Goal: Transaction & Acquisition: Purchase product/service

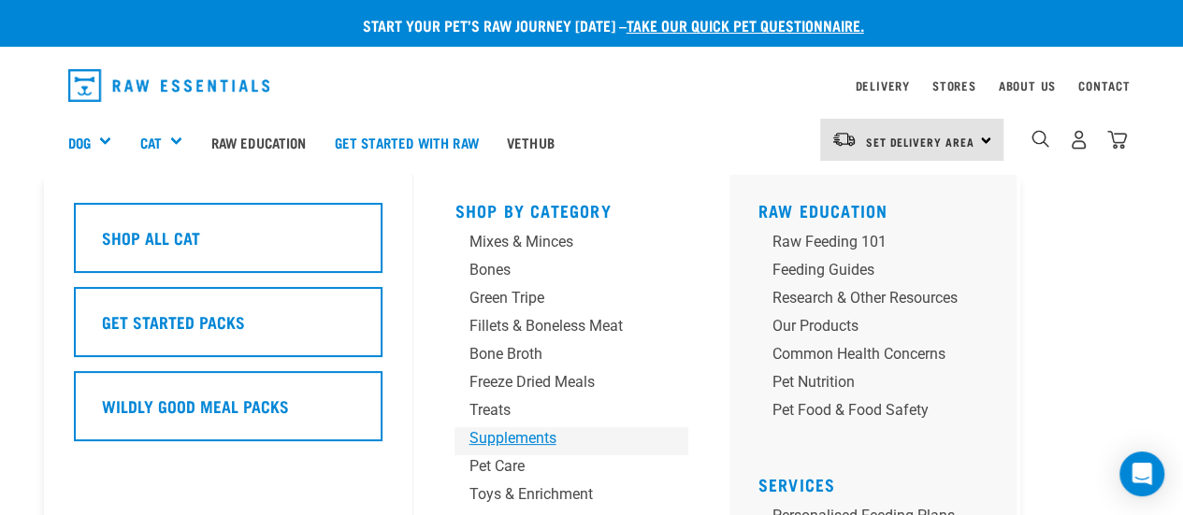
click at [531, 441] on div "Supplements" at bounding box center [556, 439] width 175 height 22
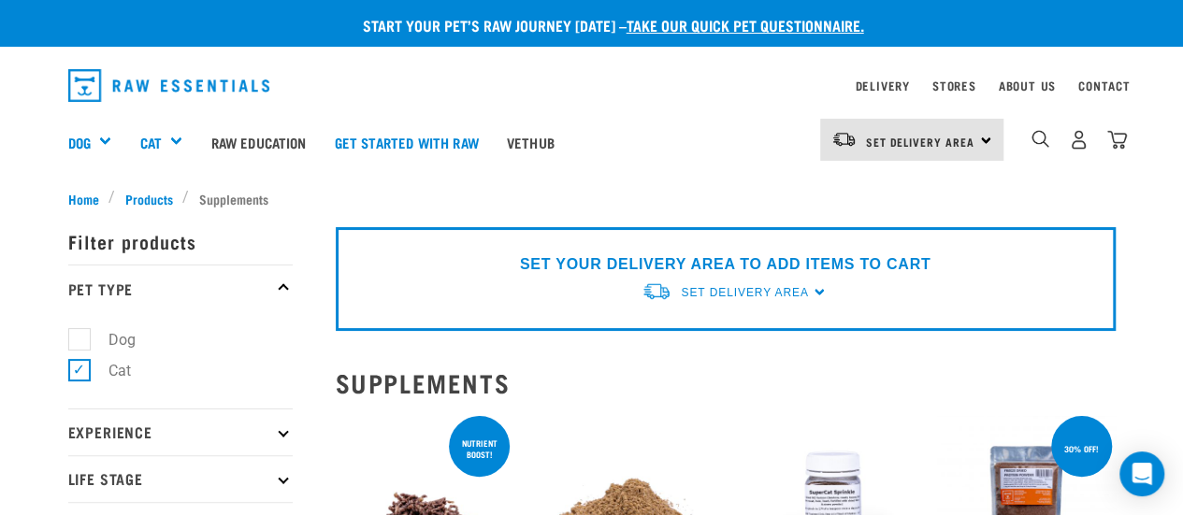
scroll to position [187, 0]
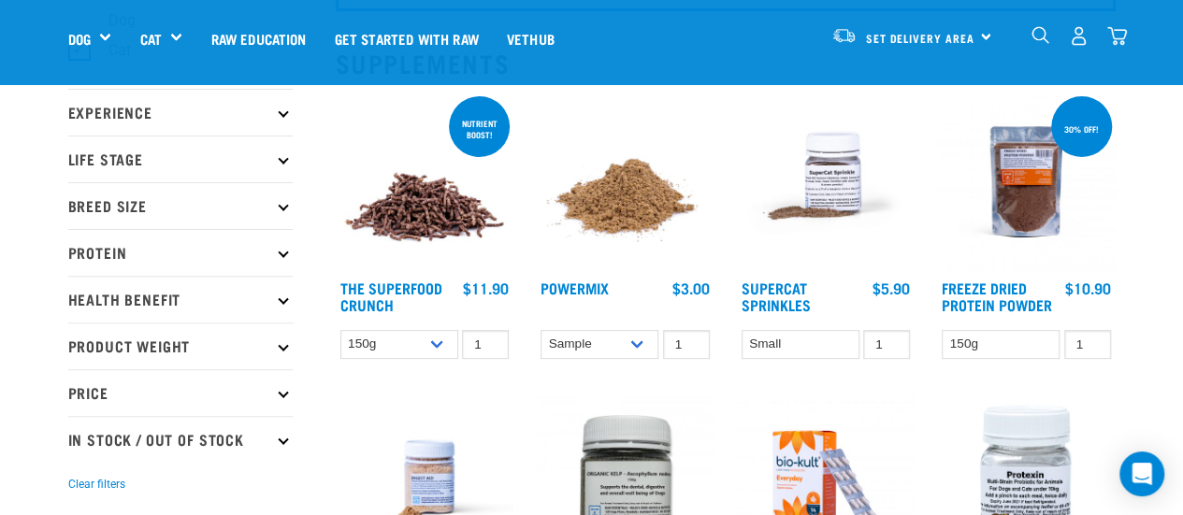
click at [613, 195] on img at bounding box center [625, 182] width 179 height 179
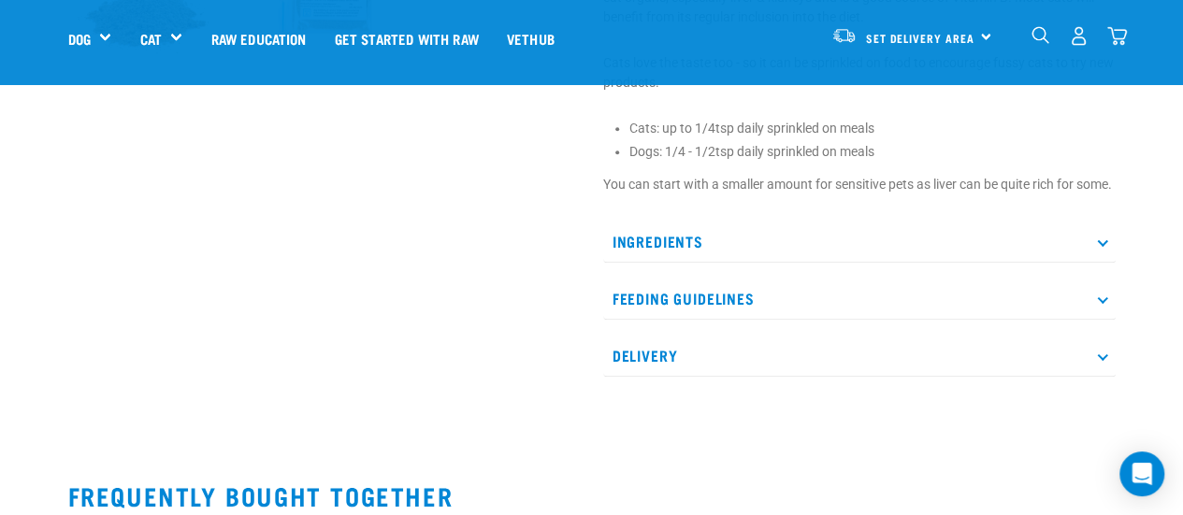
scroll to position [748, 0]
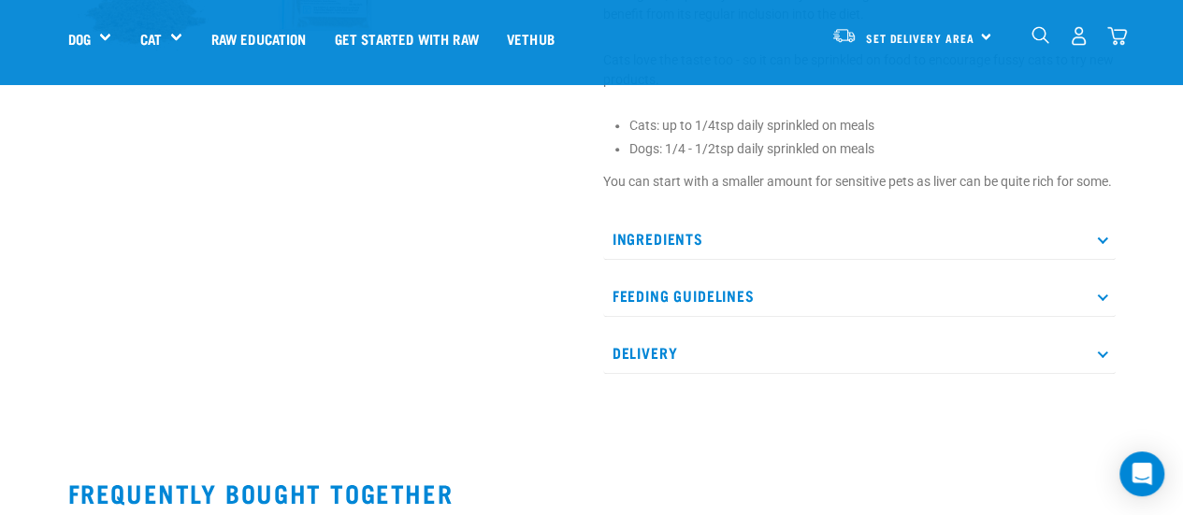
click at [659, 254] on p "Ingredients" at bounding box center [859, 239] width 513 height 42
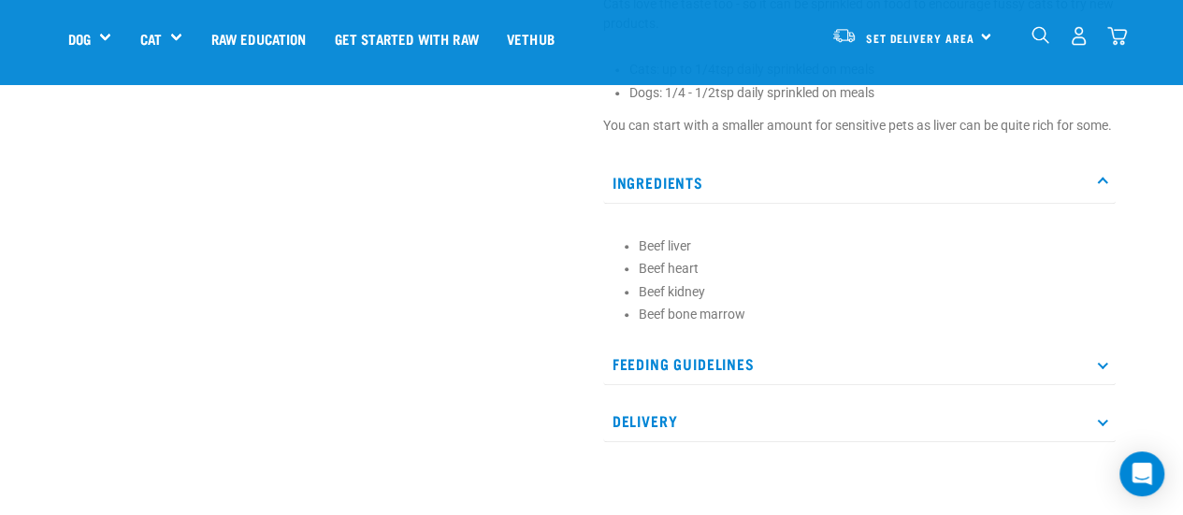
scroll to position [935, 0]
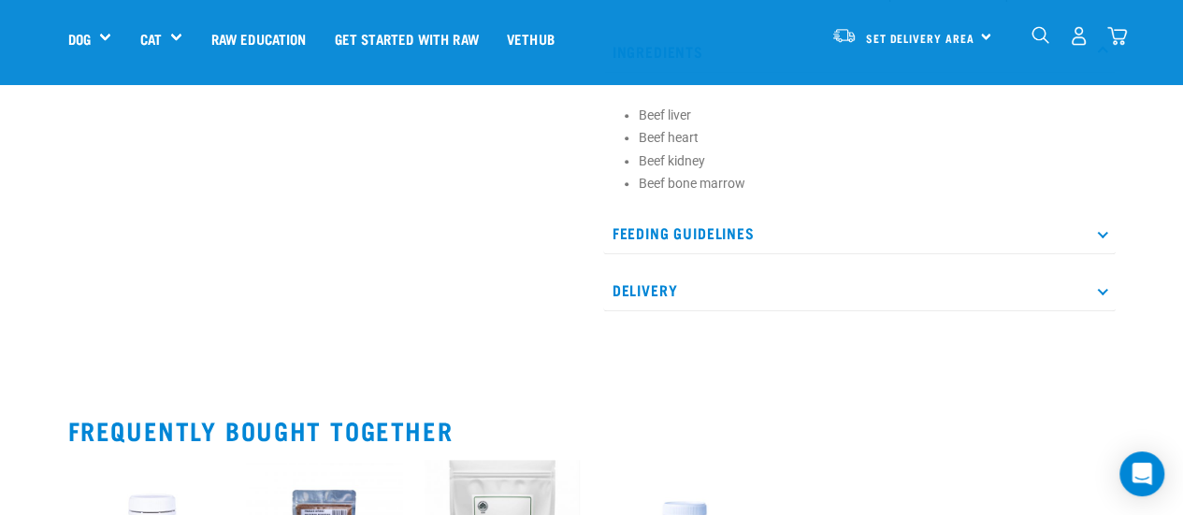
click at [659, 305] on p "Delivery" at bounding box center [859, 290] width 513 height 42
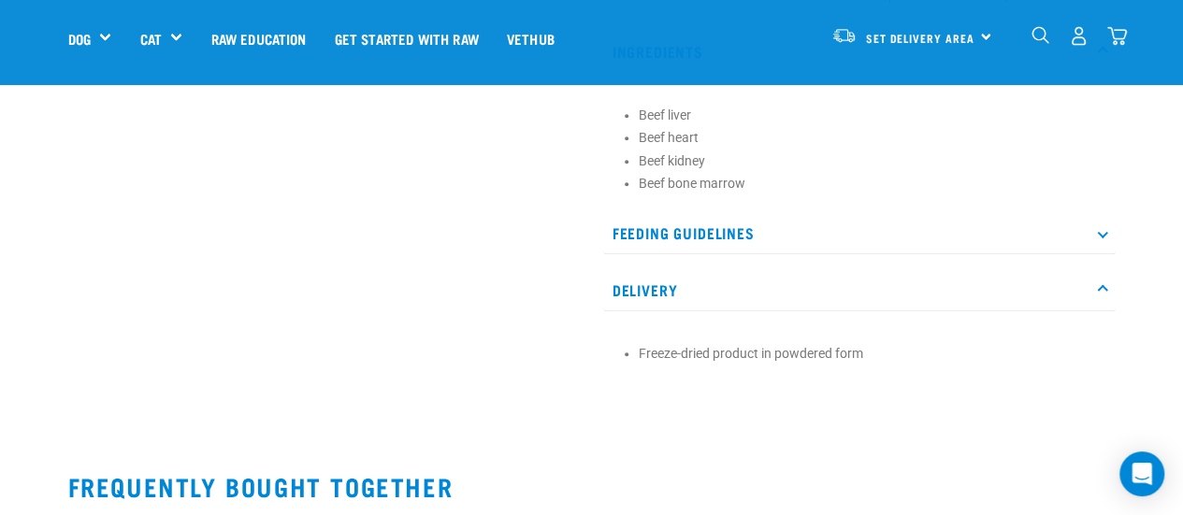
click at [649, 308] on p "Delivery" at bounding box center [859, 290] width 513 height 42
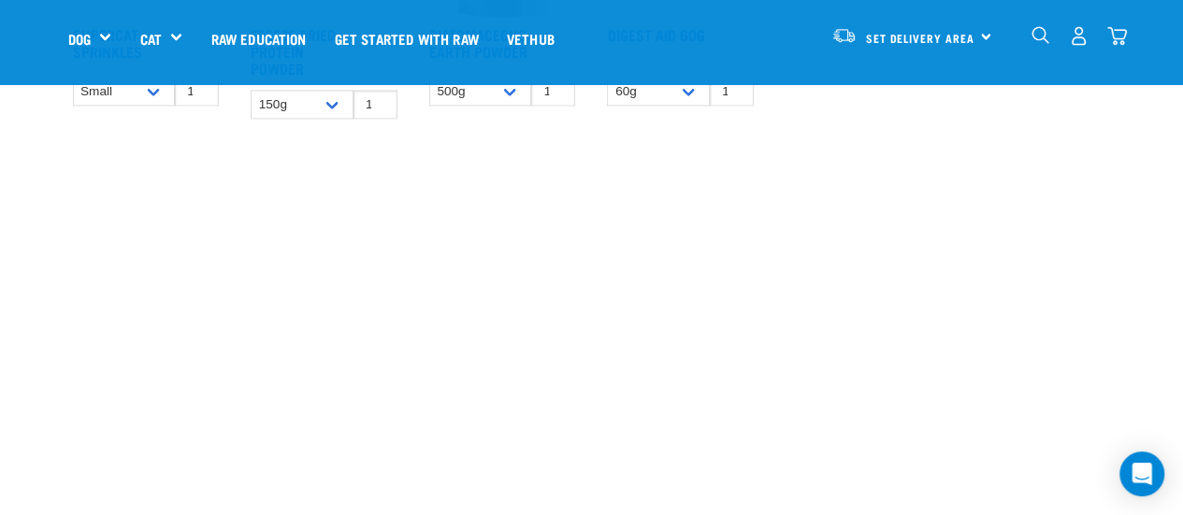
scroll to position [1590, 0]
click at [907, 35] on span "Set Delivery Area" at bounding box center [920, 38] width 109 height 7
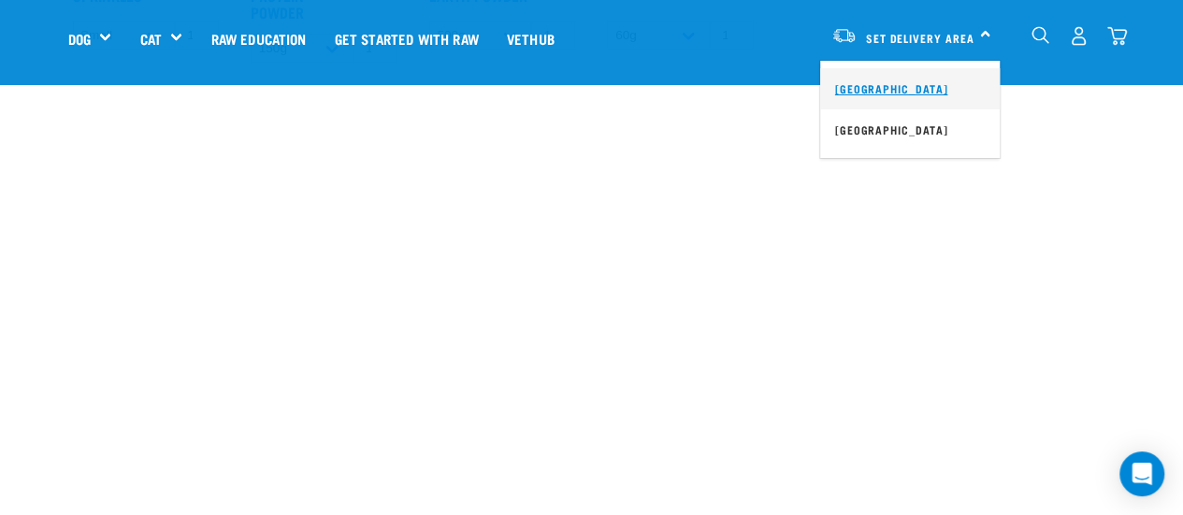
click at [897, 88] on link "[GEOGRAPHIC_DATA]" at bounding box center [910, 88] width 180 height 41
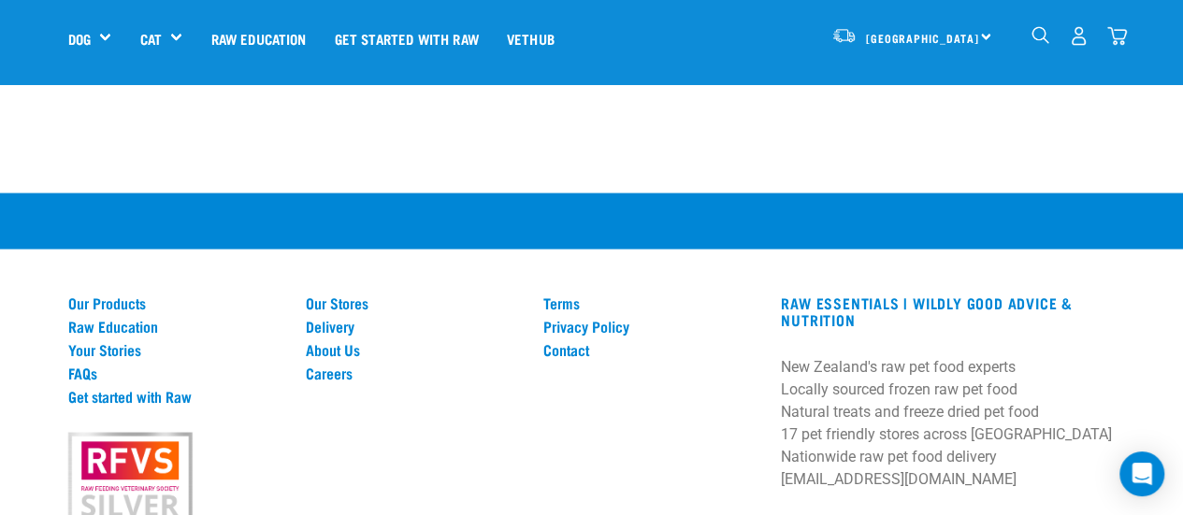
scroll to position [1882, 0]
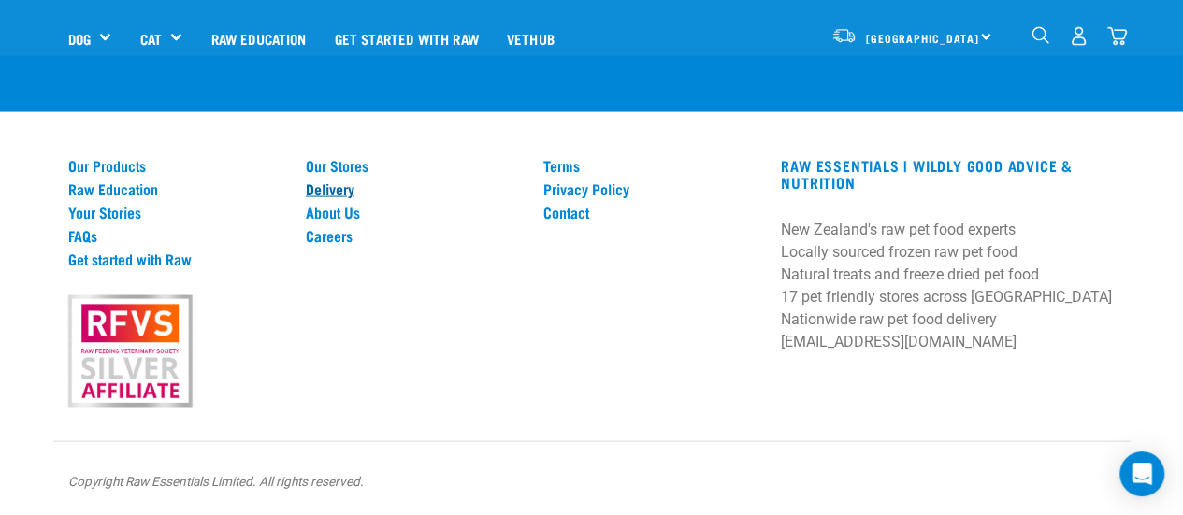
click at [322, 190] on link "Delivery" at bounding box center [413, 189] width 215 height 17
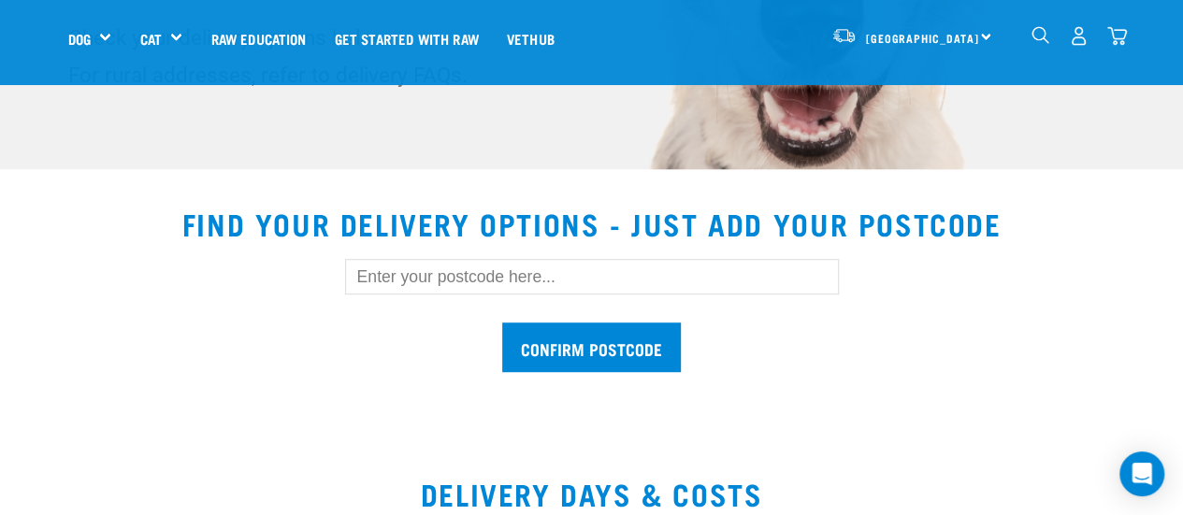
scroll to position [468, 0]
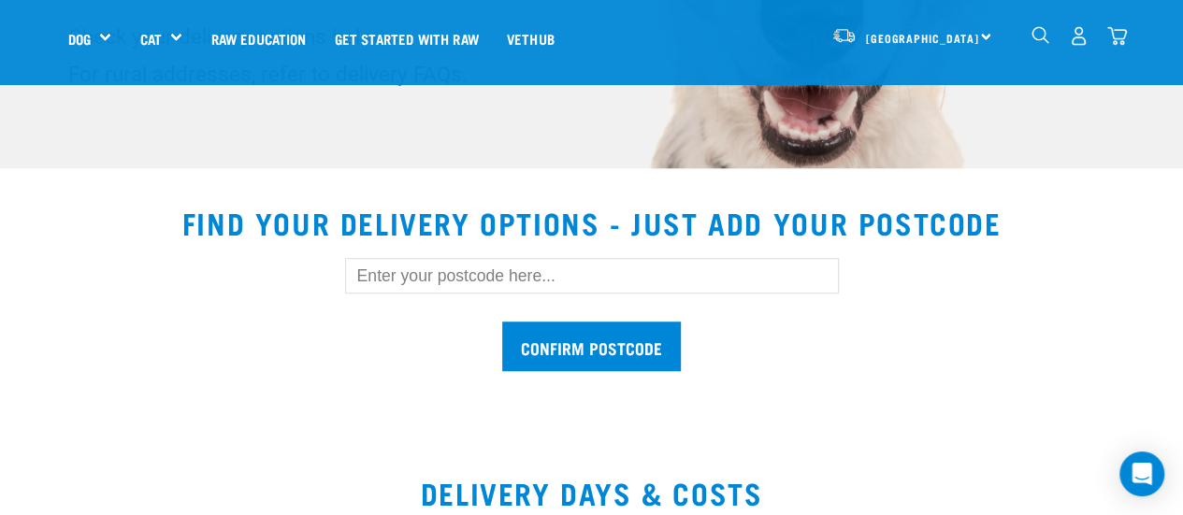
click at [355, 263] on input "text" at bounding box center [592, 276] width 494 height 36
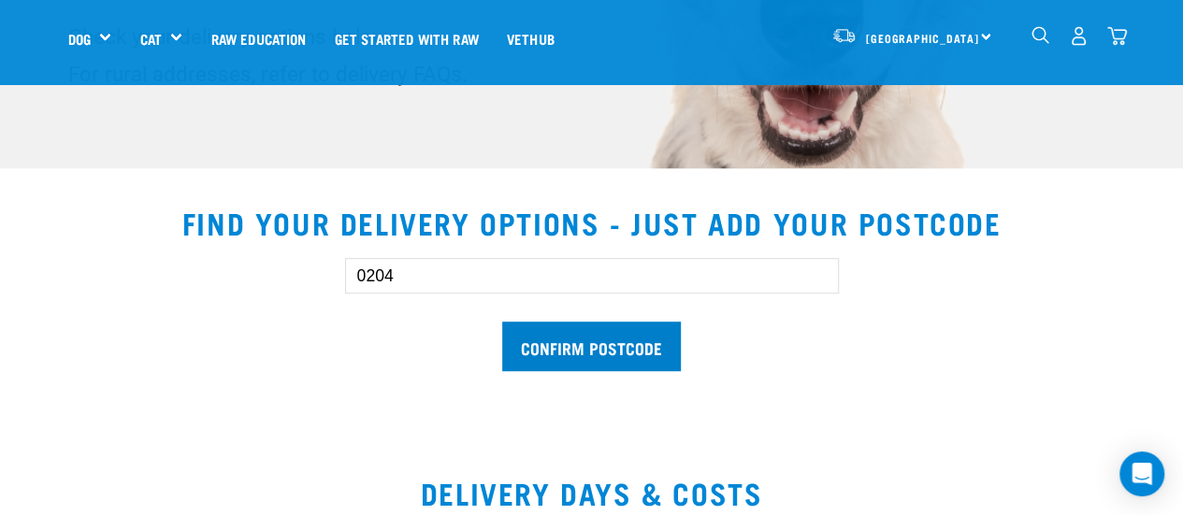
type input "0204"
click at [609, 341] on input "Confirm postcode" at bounding box center [591, 347] width 179 height 50
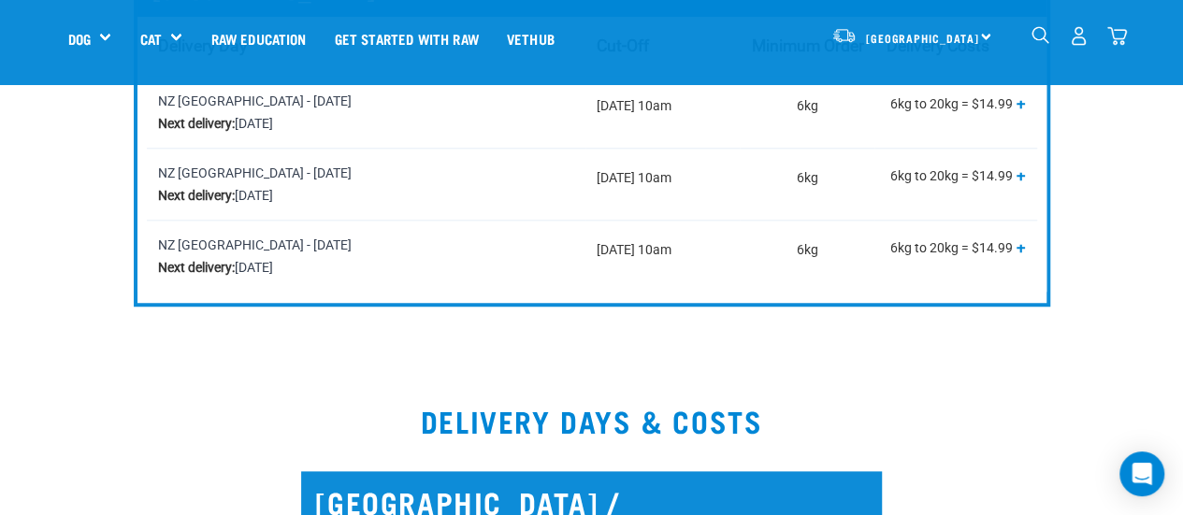
scroll to position [1123, 0]
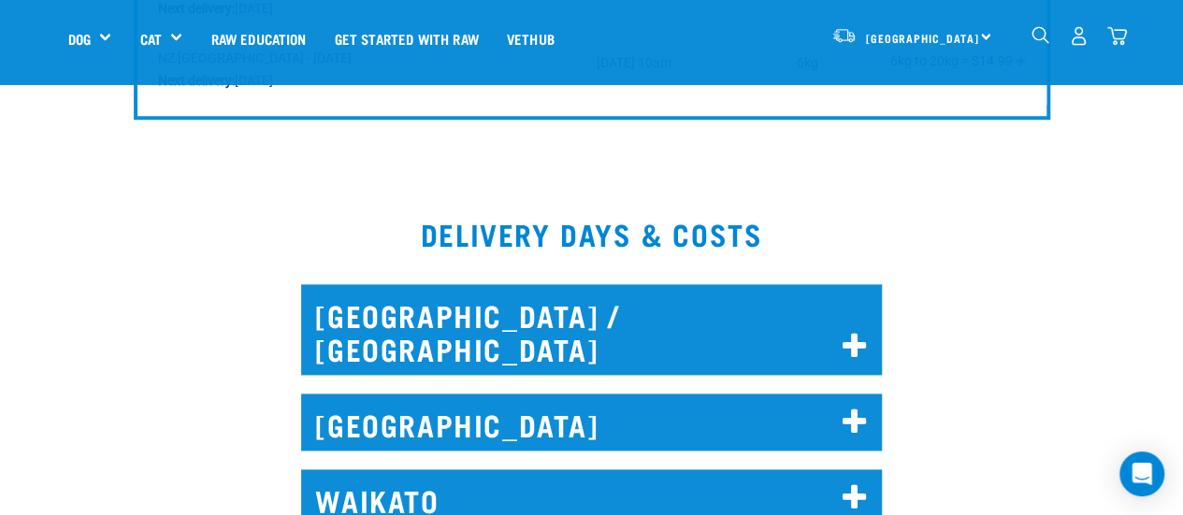
click at [470, 313] on h2 "NORTH AUCKLAND / WHANGAREI" at bounding box center [591, 329] width 581 height 91
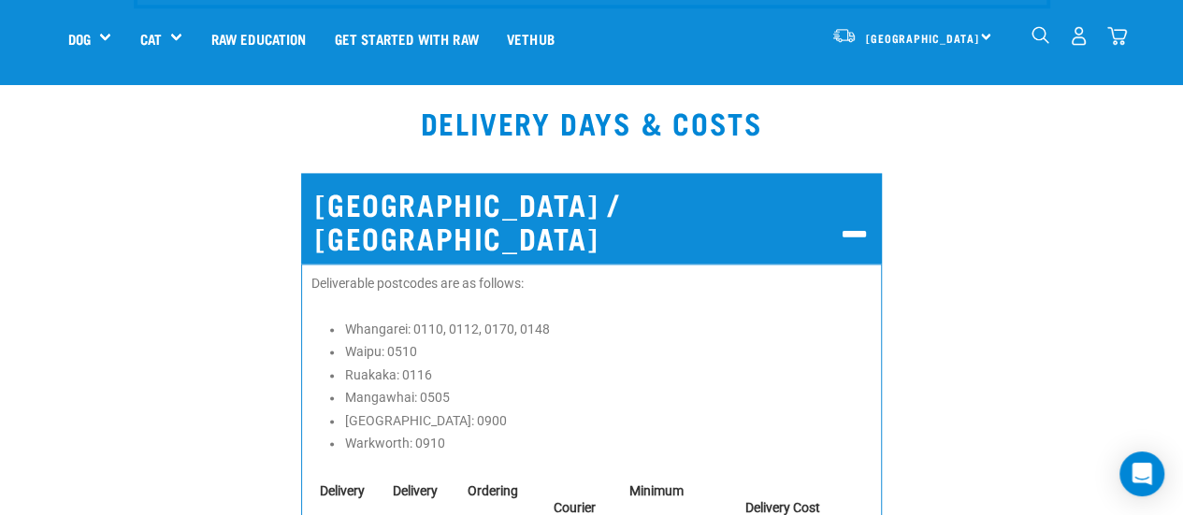
scroll to position [935, 0]
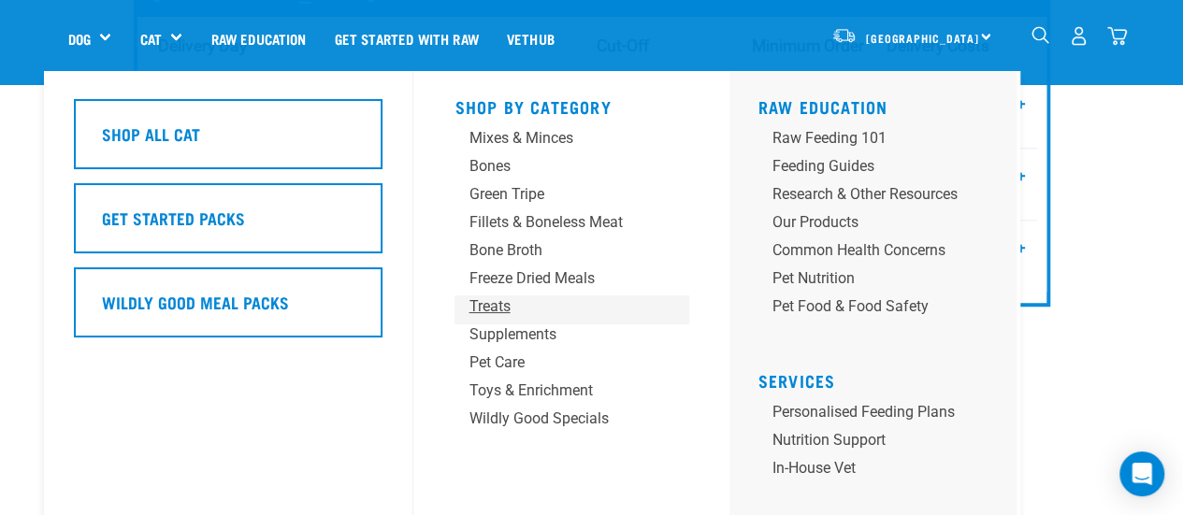
click at [507, 306] on div "Treats" at bounding box center [556, 307] width 175 height 22
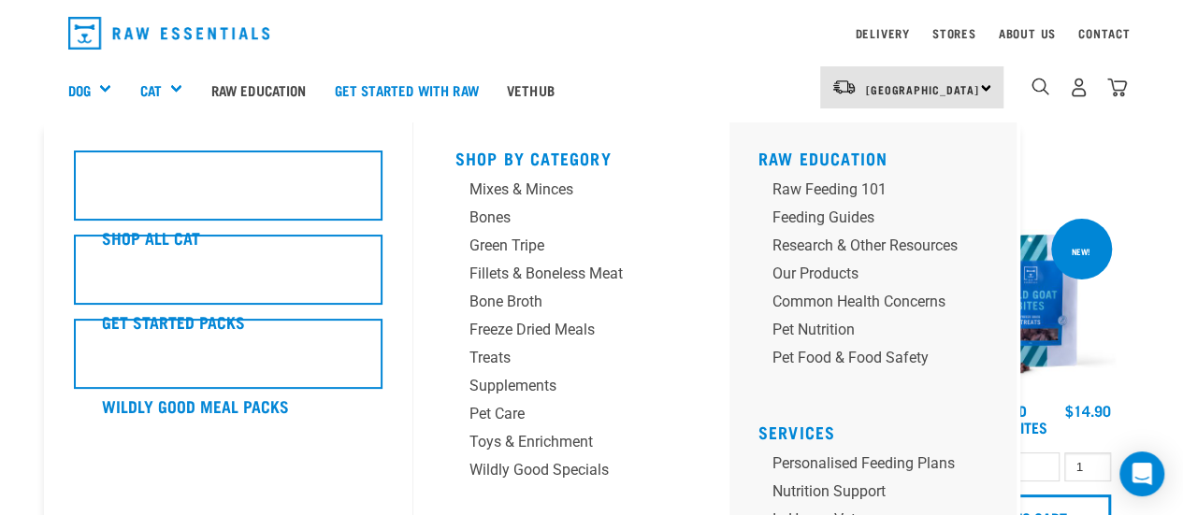
scroll to position [94, 0]
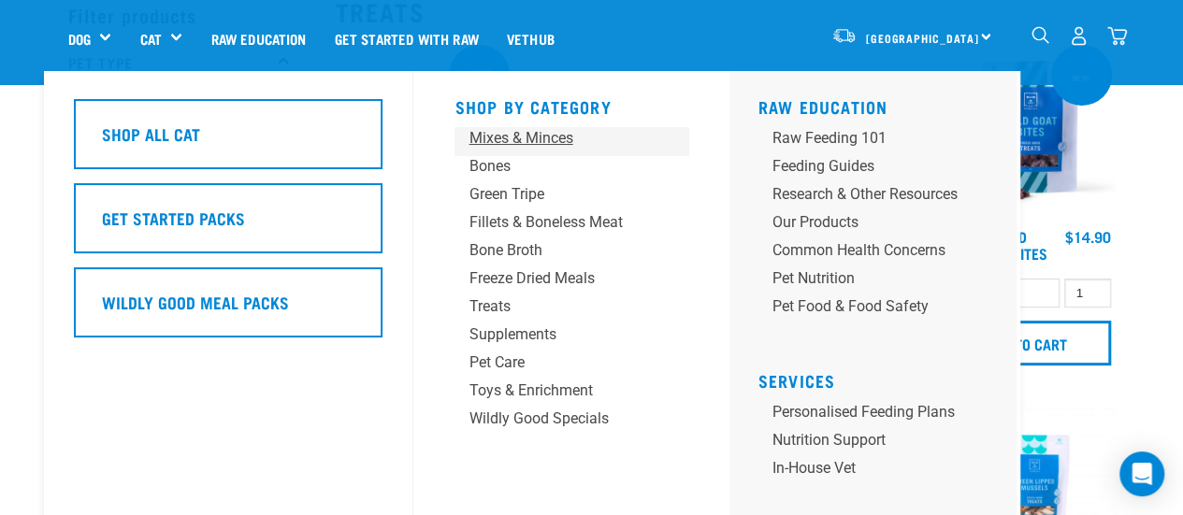
click at [526, 140] on div "Mixes & Minces" at bounding box center [556, 138] width 175 height 22
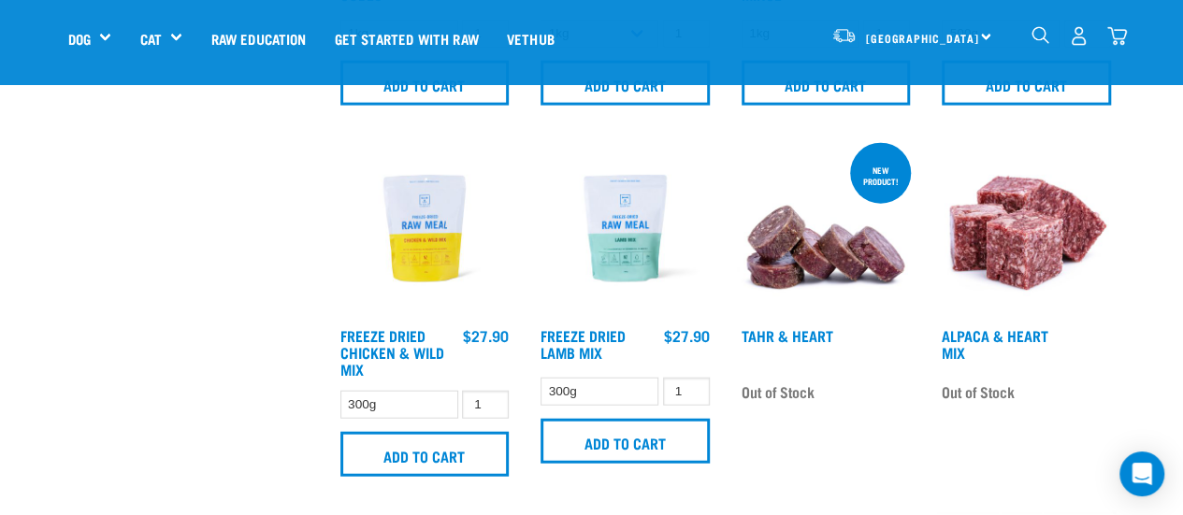
scroll to position [2152, 0]
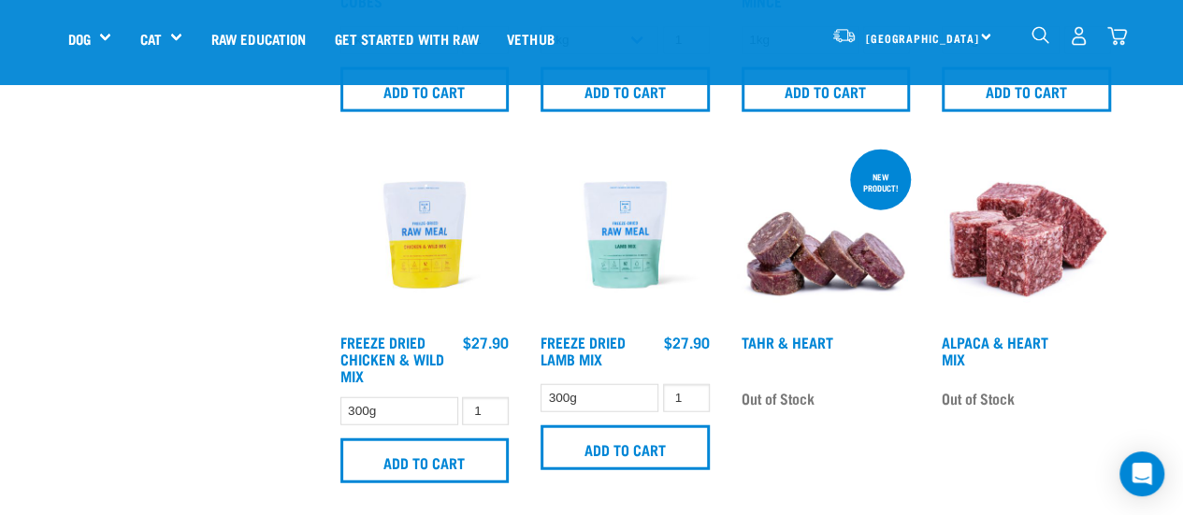
click at [432, 272] on img at bounding box center [425, 235] width 179 height 179
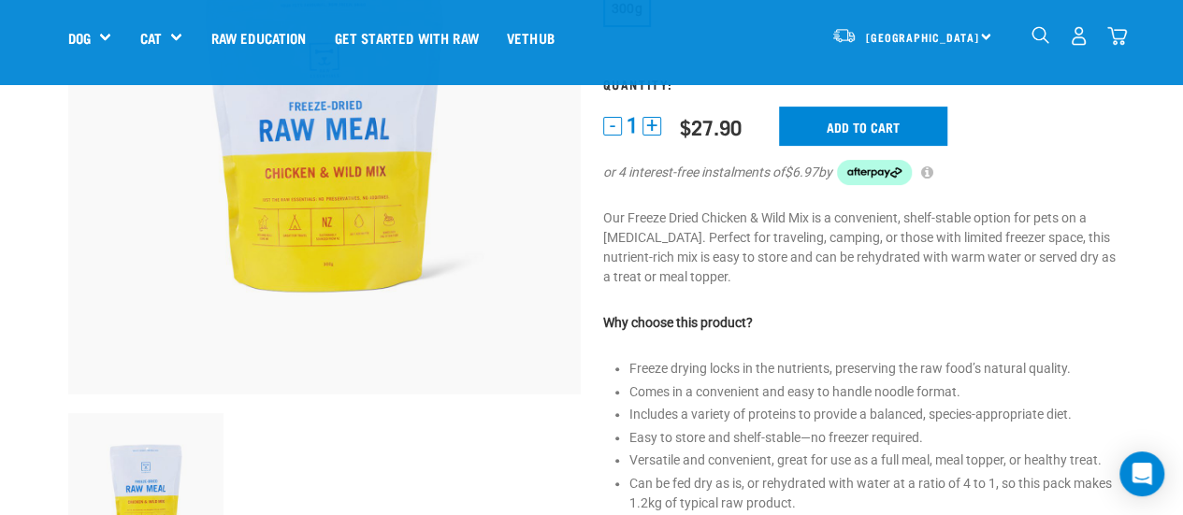
scroll to position [281, 0]
